Goal: Task Accomplishment & Management: Use online tool/utility

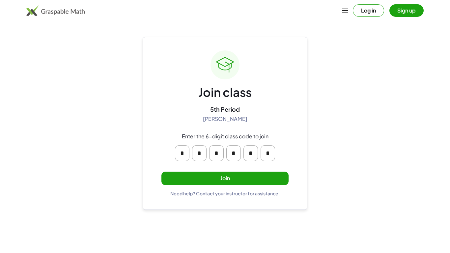
click at [231, 183] on button "Join" at bounding box center [224, 179] width 127 height 14
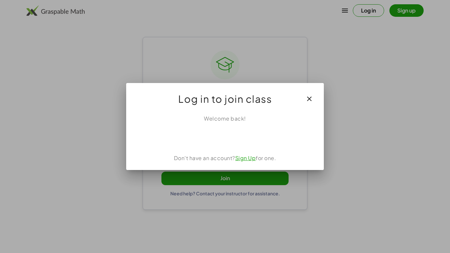
click at [234, 145] on div "Welcome back! Don't have an account? Sign Up for one." at bounding box center [225, 139] width 198 height 61
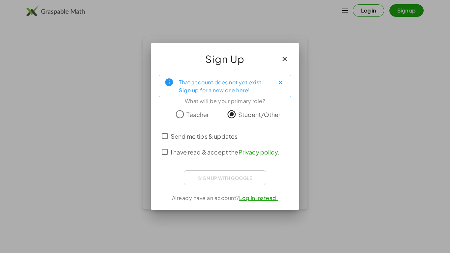
click at [206, 154] on span "I have read & accept the Privacy policy ." at bounding box center [225, 152] width 109 height 9
click at [203, 138] on span "Send me tips & updates" at bounding box center [204, 136] width 67 height 9
click at [203, 132] on span "Send me tips & updates" at bounding box center [204, 136] width 67 height 9
click at [207, 153] on span "I have read & accept the Privacy policy ." at bounding box center [225, 152] width 109 height 9
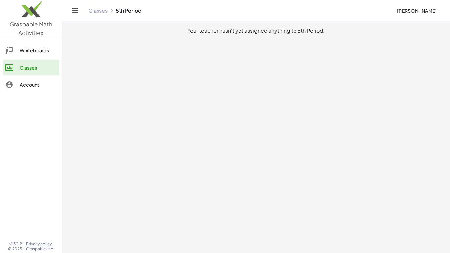
click at [32, 51] on div "Whiteboards" at bounding box center [38, 50] width 37 height 8
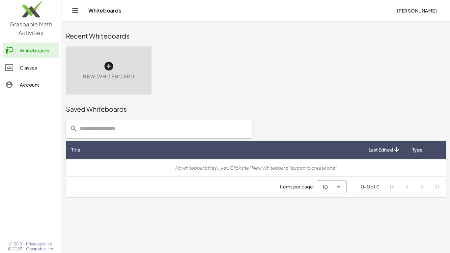
click at [109, 84] on div "New Whiteboard" at bounding box center [109, 70] width 86 height 48
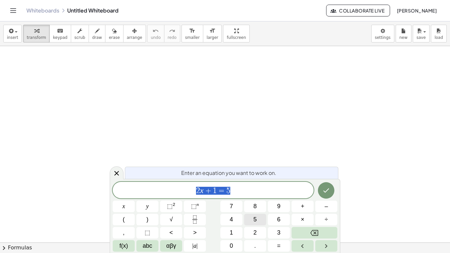
scroll to position [0, 0]
click at [288, 156] on div at bounding box center [225, 242] width 450 height 392
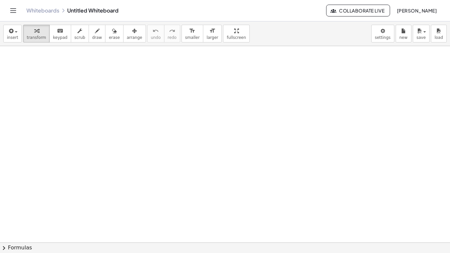
click at [288, 156] on div at bounding box center [225, 242] width 450 height 392
click at [95, 35] on span "draw" at bounding box center [97, 37] width 10 height 5
drag, startPoint x: 131, startPoint y: 115, endPoint x: 132, endPoint y: 126, distance: 11.6
click at [132, 126] on div at bounding box center [225, 242] width 450 height 392
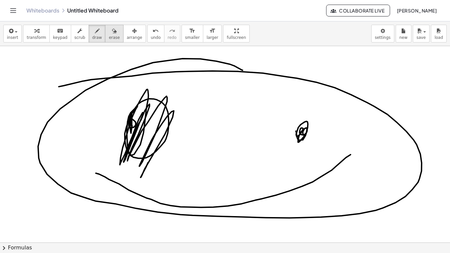
click at [110, 37] on span "erase" at bounding box center [114, 37] width 11 height 5
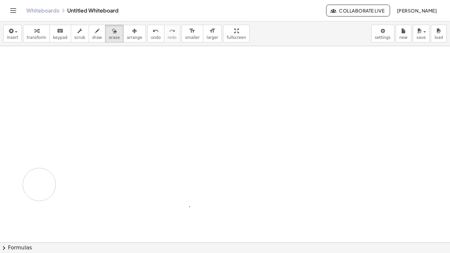
drag, startPoint x: 136, startPoint y: 102, endPoint x: 39, endPoint y: 184, distance: 127.3
click at [39, 184] on div at bounding box center [225, 242] width 450 height 392
click at [92, 31] on div "button" at bounding box center [97, 31] width 10 height 8
click at [177, 155] on div at bounding box center [225, 242] width 450 height 392
click at [267, 152] on div at bounding box center [225, 242] width 450 height 392
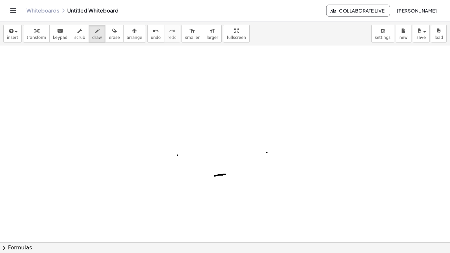
drag, startPoint x: 214, startPoint y: 176, endPoint x: 226, endPoint y: 174, distance: 11.3
click at [226, 174] on div at bounding box center [225, 242] width 450 height 392
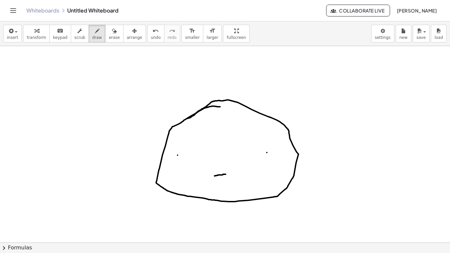
drag, startPoint x: 220, startPoint y: 107, endPoint x: 186, endPoint y: 120, distance: 36.6
click at [186, 120] on div at bounding box center [225, 242] width 450 height 392
click at [109, 35] on span "erase" at bounding box center [114, 37] width 11 height 5
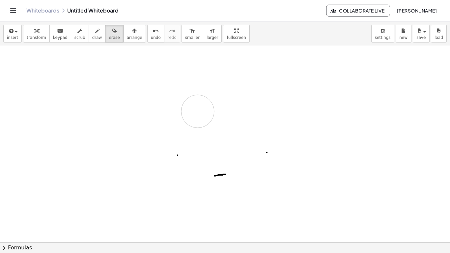
drag, startPoint x: 191, startPoint y: 104, endPoint x: 197, endPoint y: 111, distance: 8.9
click at [197, 111] on div at bounding box center [225, 242] width 450 height 392
click at [92, 36] on span "draw" at bounding box center [97, 37] width 10 height 5
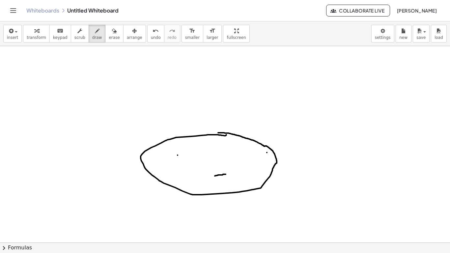
drag, startPoint x: 218, startPoint y: 133, endPoint x: 226, endPoint y: 135, distance: 8.5
click at [226, 135] on div at bounding box center [225, 242] width 450 height 392
click at [420, 32] on icon "button" at bounding box center [419, 31] width 6 height 8
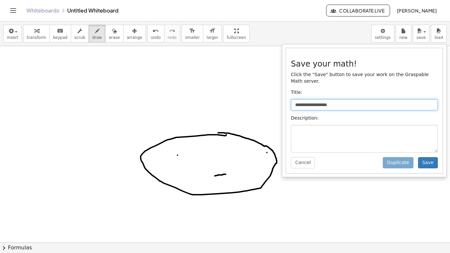
click at [377, 102] on input "**********" at bounding box center [364, 104] width 147 height 11
type input "*"
type input "***"
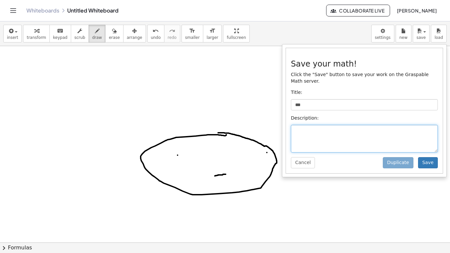
click at [352, 148] on textarea at bounding box center [364, 139] width 147 height 28
type textarea "***"
